Goal: Task Accomplishment & Management: Use online tool/utility

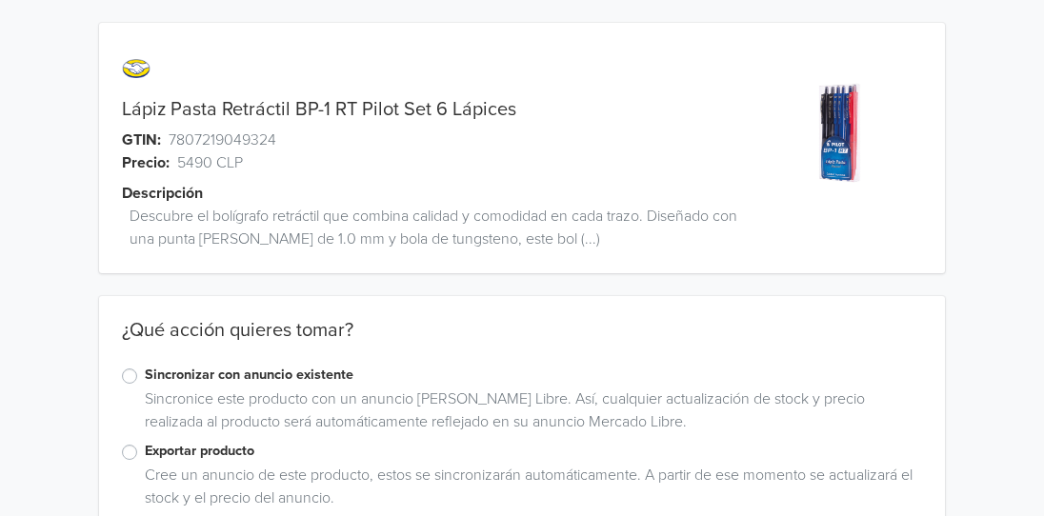
click at [145, 456] on label "Exportar producto" at bounding box center [533, 451] width 777 height 21
click at [0, 0] on input "Exportar producto" at bounding box center [0, 0] width 0 height 0
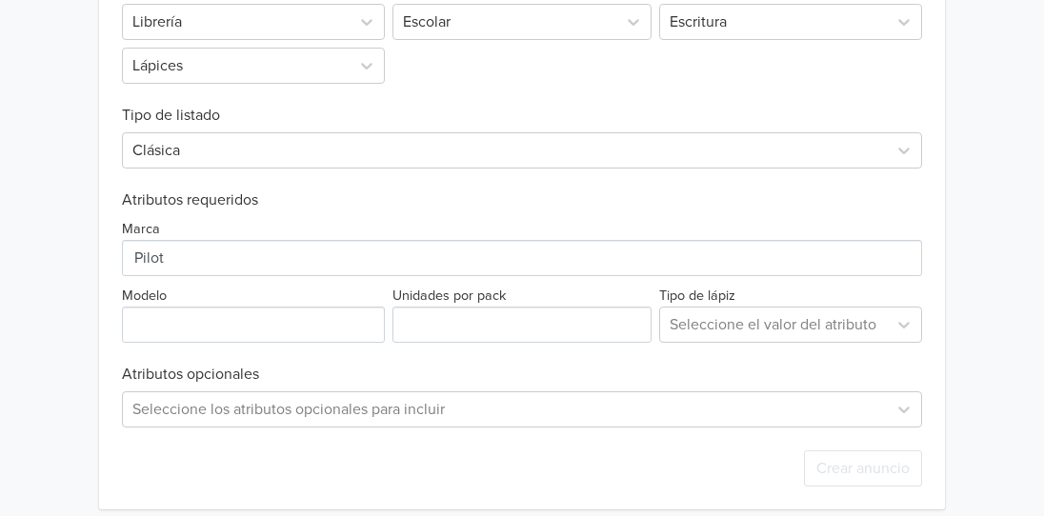
scroll to position [723, 0]
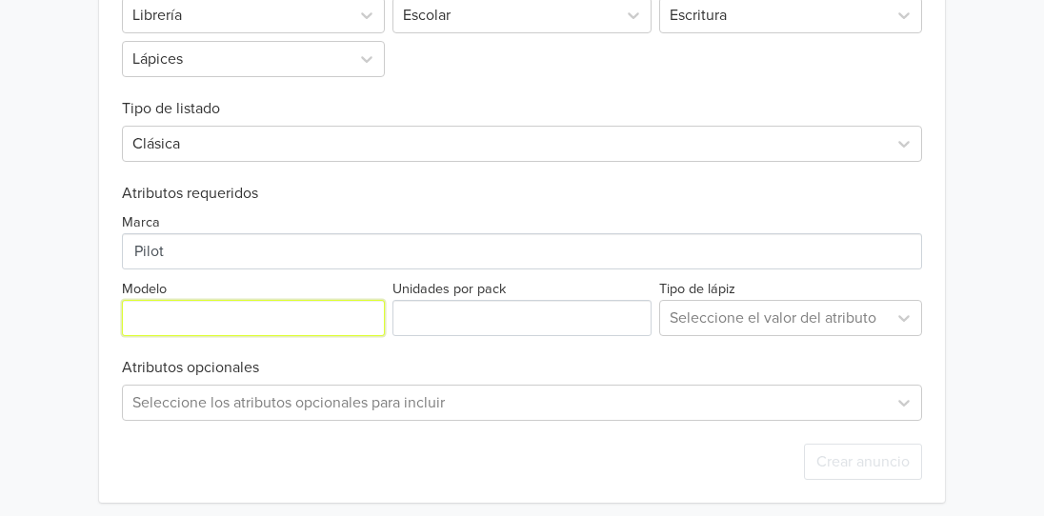
click at [222, 318] on input "Modelo" at bounding box center [253, 318] width 263 height 36
type input "BP-1 RT"
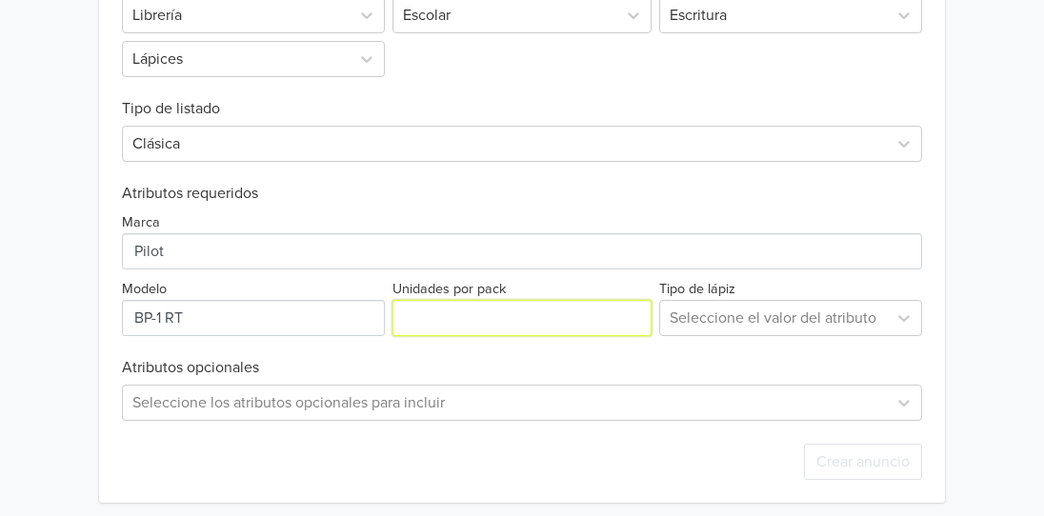
click at [464, 312] on input "Unidades por pack" at bounding box center [521, 318] width 259 height 36
type input "6"
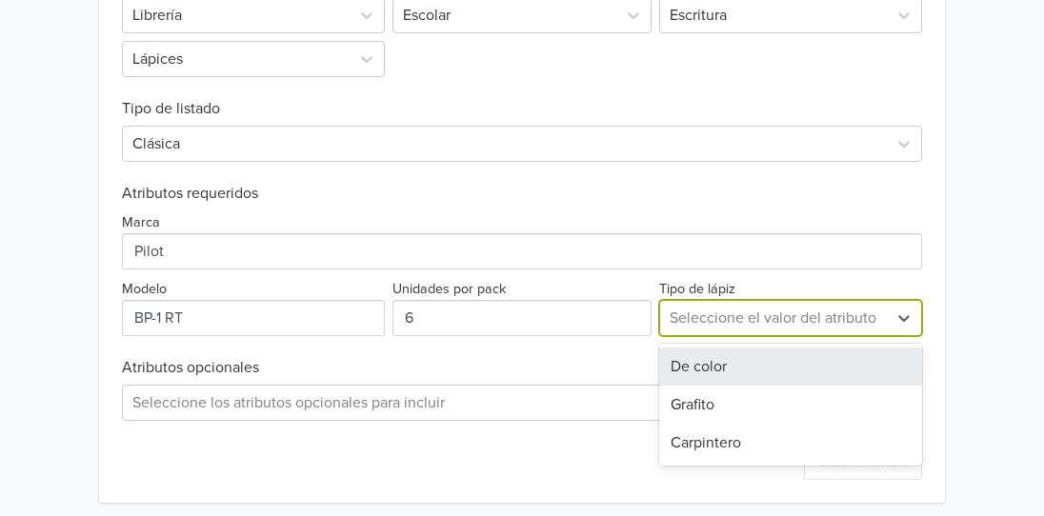
click at [763, 329] on div at bounding box center [774, 318] width 208 height 27
click at [749, 374] on div "De color" at bounding box center [790, 367] width 263 height 38
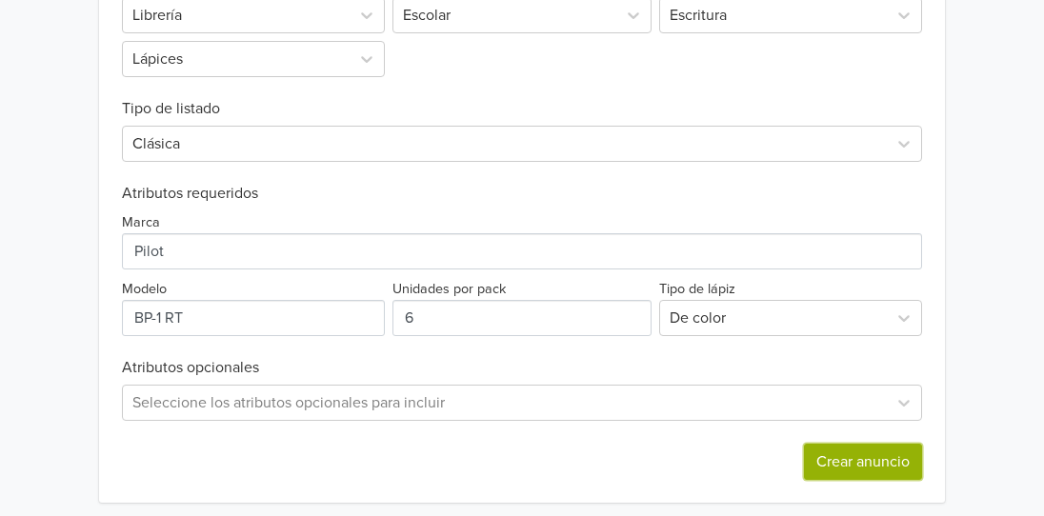
click at [851, 474] on button "Crear anuncio" at bounding box center [863, 462] width 118 height 36
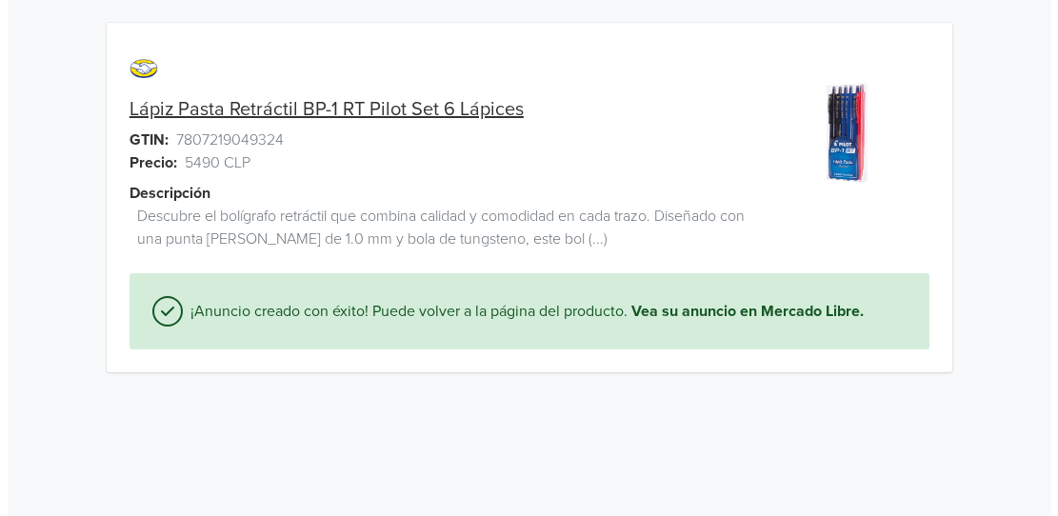
scroll to position [0, 0]
